Goal: Find specific page/section: Find specific page/section

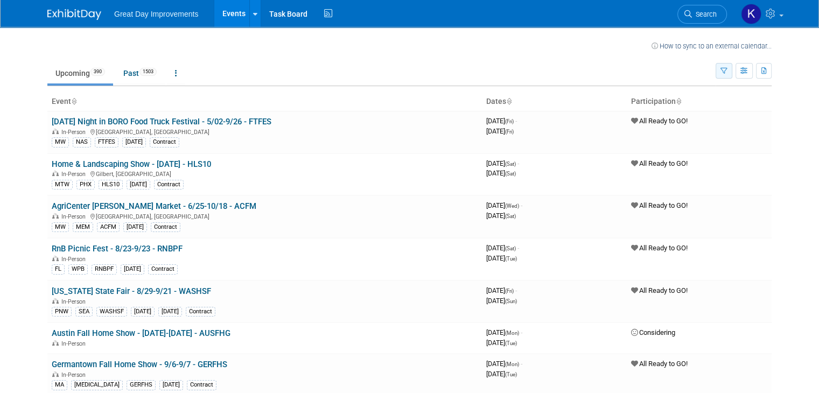
click at [728, 70] on button "button" at bounding box center [724, 71] width 17 height 16
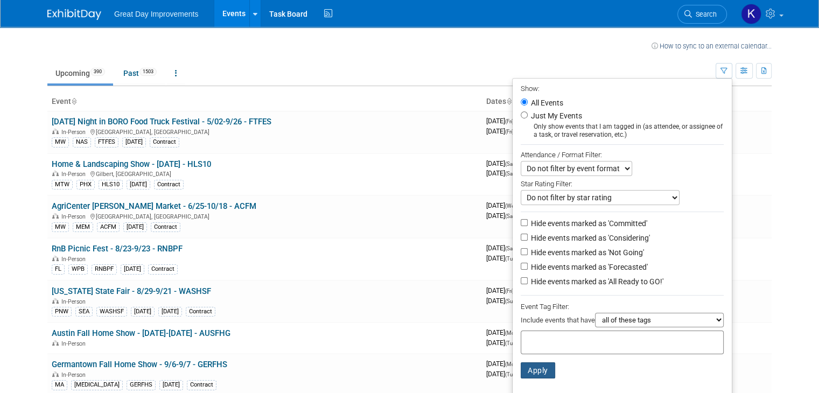
click at [539, 369] on button "Apply" at bounding box center [538, 370] width 34 height 16
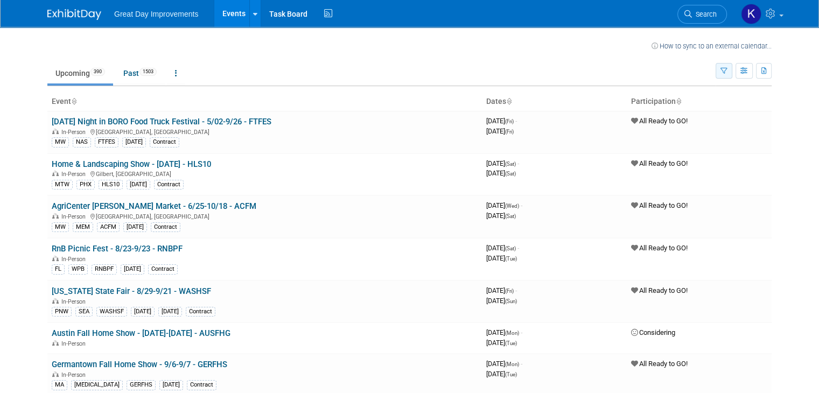
click at [728, 70] on icon "button" at bounding box center [724, 71] width 7 height 7
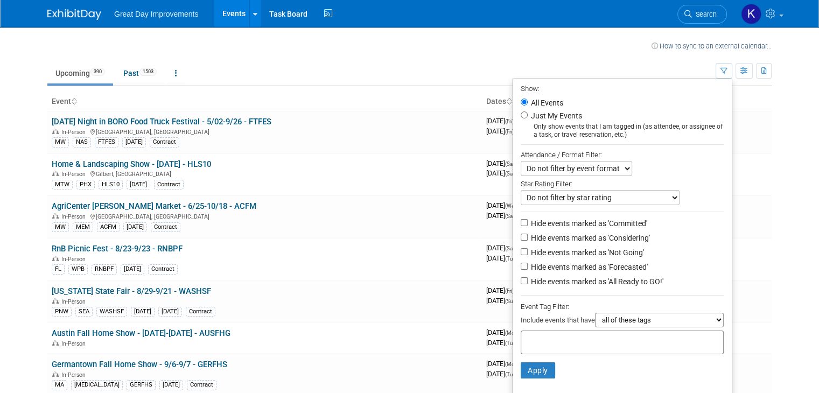
click at [591, 348] on div at bounding box center [622, 343] width 203 height 24
type input "gc"
click at [557, 377] on div "GC" at bounding box center [601, 377] width 151 height 15
type input "GC"
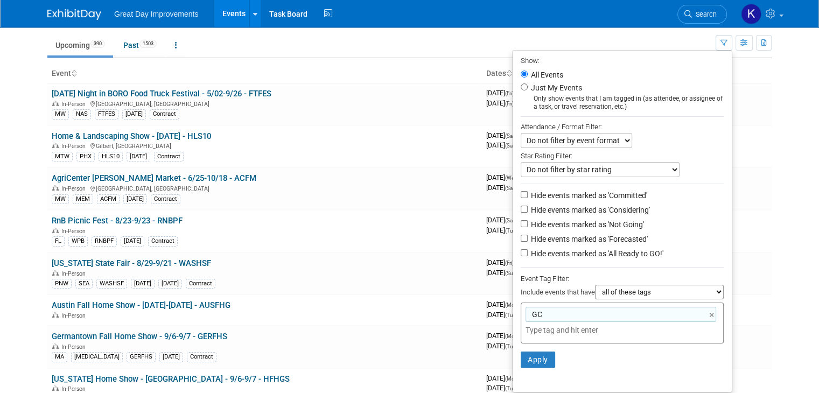
scroll to position [54, 0]
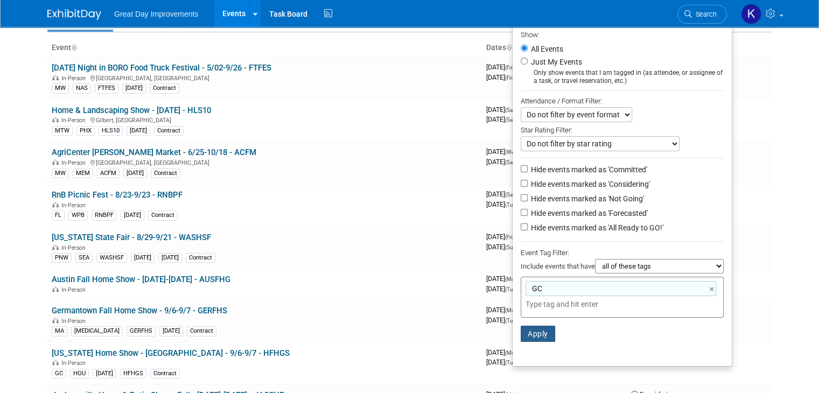
click at [547, 337] on button "Apply" at bounding box center [538, 334] width 34 height 16
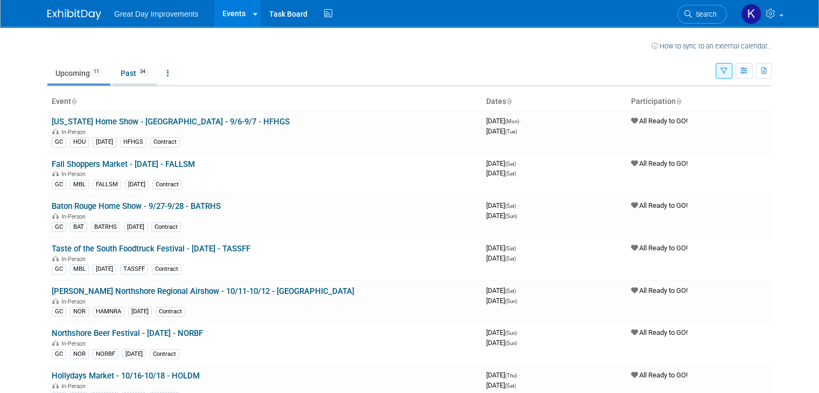
click at [118, 74] on link "Past 34" at bounding box center [135, 73] width 44 height 20
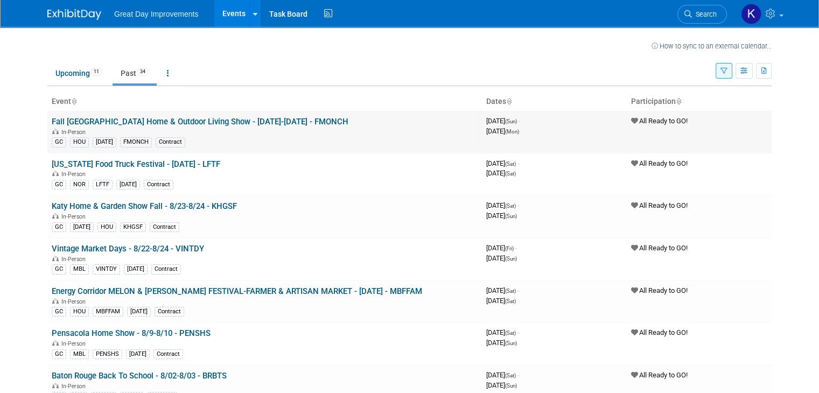
click at [143, 127] on td "Fall Montgomery County Home & Outdoor Living Show - 9/7/25-9/8/25 - FMONCH In-P…" at bounding box center [264, 132] width 435 height 42
click at [146, 121] on link "Fall Montgomery County Home & Outdoor Living Show - 9/7/25-9/8/25 - FMONCH" at bounding box center [200, 122] width 297 height 10
click at [66, 72] on link "Upcoming 11" at bounding box center [78, 73] width 63 height 20
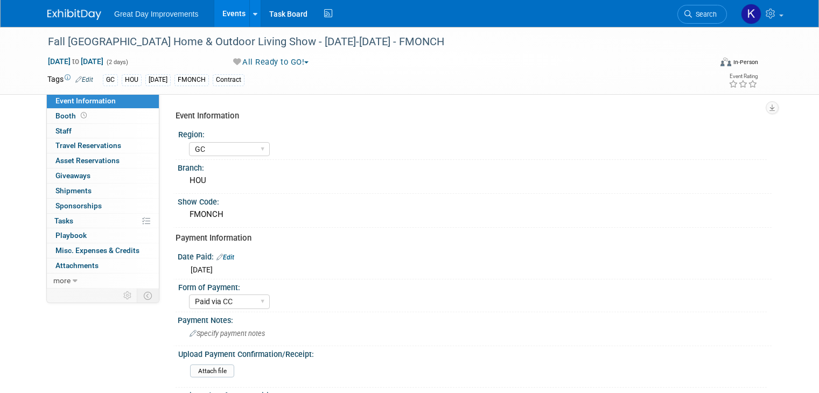
select select "GC"
select select "Paid via CC"
